Goal: Task Accomplishment & Management: Manage account settings

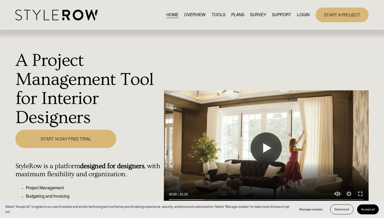
click at [309, 14] on link "LOGIN" at bounding box center [303, 14] width 13 height 7
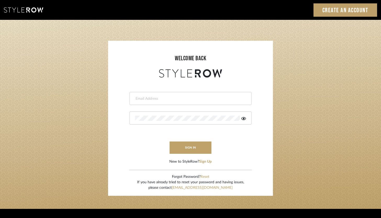
type input "[PERSON_NAME][EMAIL_ADDRESS][DOMAIN_NAME]"
click at [200, 155] on form "[PERSON_NAME][EMAIL_ADDRESS][DOMAIN_NAME] This field is required This field is …" at bounding box center [190, 122] width 154 height 86
click at [200, 144] on button "sign in" at bounding box center [190, 148] width 42 height 12
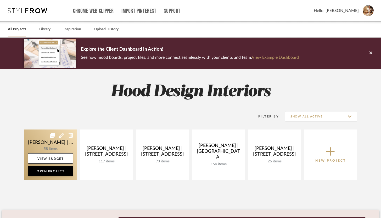
click at [50, 151] on link at bounding box center [50, 155] width 53 height 50
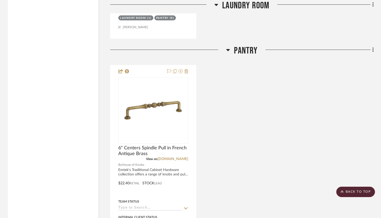
scroll to position [1829, 0]
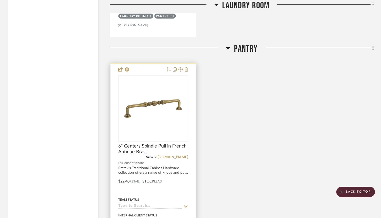
click at [153, 68] on div at bounding box center [152, 178] width 85 height 229
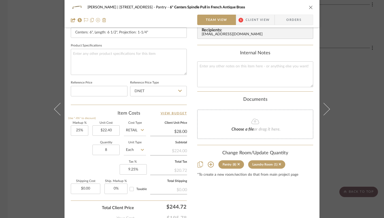
scroll to position [235, 0]
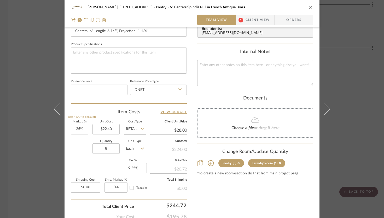
click at [309, 7] on icon "close" at bounding box center [311, 7] width 4 height 4
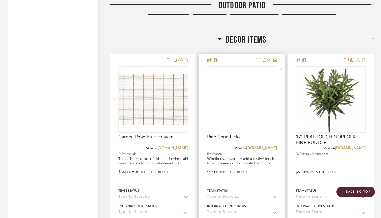
scroll to position [3939, 0]
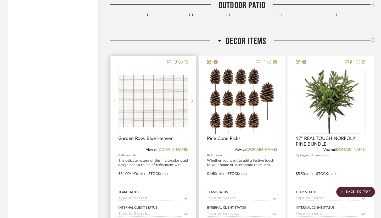
click at [187, 60] on icon at bounding box center [186, 62] width 4 height 4
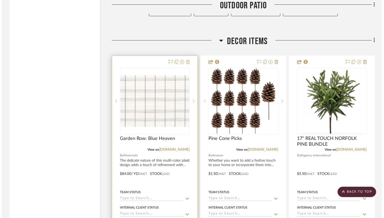
scroll to position [0, 0]
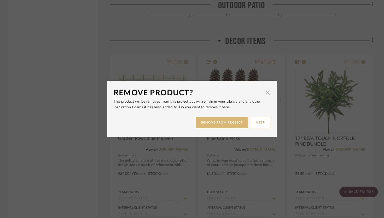
click at [223, 122] on button "REMOVE FROM PROJECT" at bounding box center [222, 122] width 53 height 11
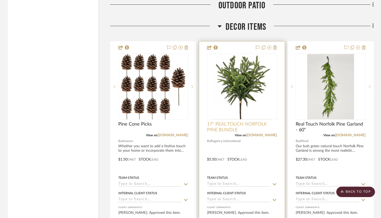
scroll to position [3954, 0]
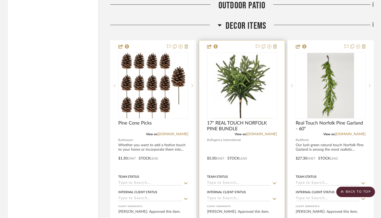
click at [270, 143] on div at bounding box center [241, 155] width 85 height 229
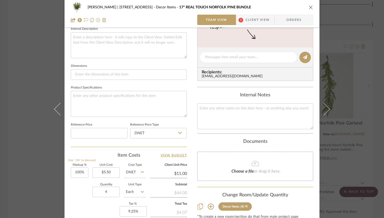
scroll to position [0, 0]
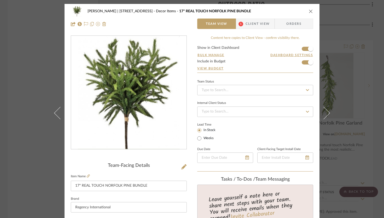
click at [309, 13] on icon "close" at bounding box center [311, 11] width 4 height 4
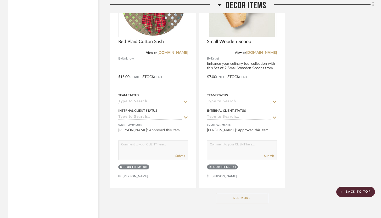
scroll to position [4510, 0]
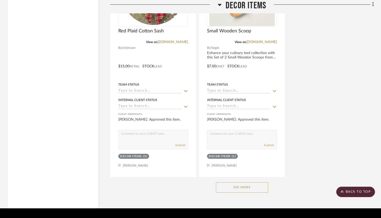
click at [247, 182] on button "See More" at bounding box center [242, 187] width 52 height 10
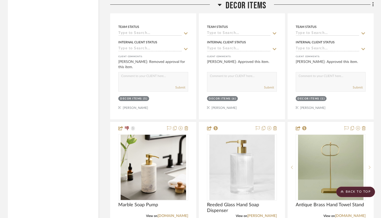
scroll to position [5316, 0]
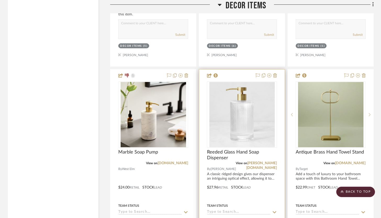
click at [269, 187] on div at bounding box center [241, 184] width 85 height 229
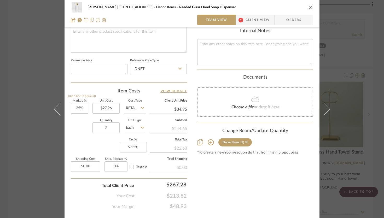
scroll to position [267, 0]
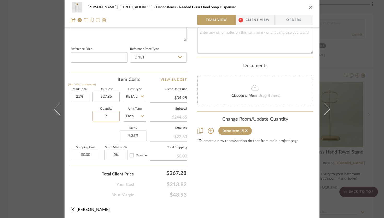
click at [109, 116] on input "7" at bounding box center [106, 116] width 27 height 10
type input "8"
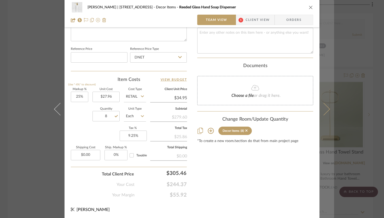
click at [325, 113] on button at bounding box center [327, 109] width 15 height 218
